Goal: Find specific page/section: Find specific page/section

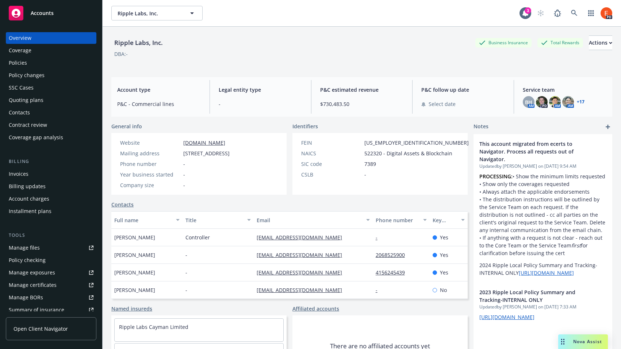
click at [397, 37] on div "Ripple Labs, Inc. Business Insurance Total Rewards Actions" at bounding box center [361, 42] width 501 height 15
